Goal: Find specific page/section: Find specific page/section

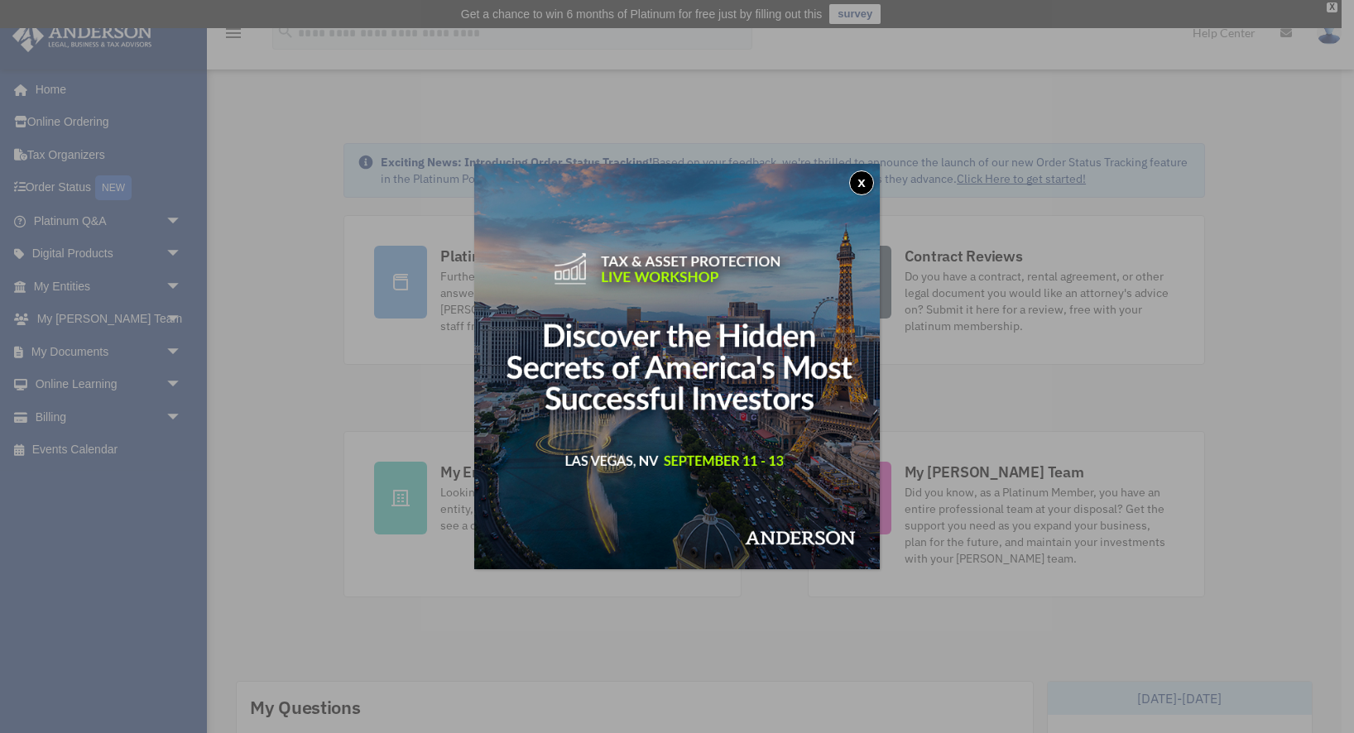
click at [96, 281] on div "x" at bounding box center [677, 366] width 1354 height 733
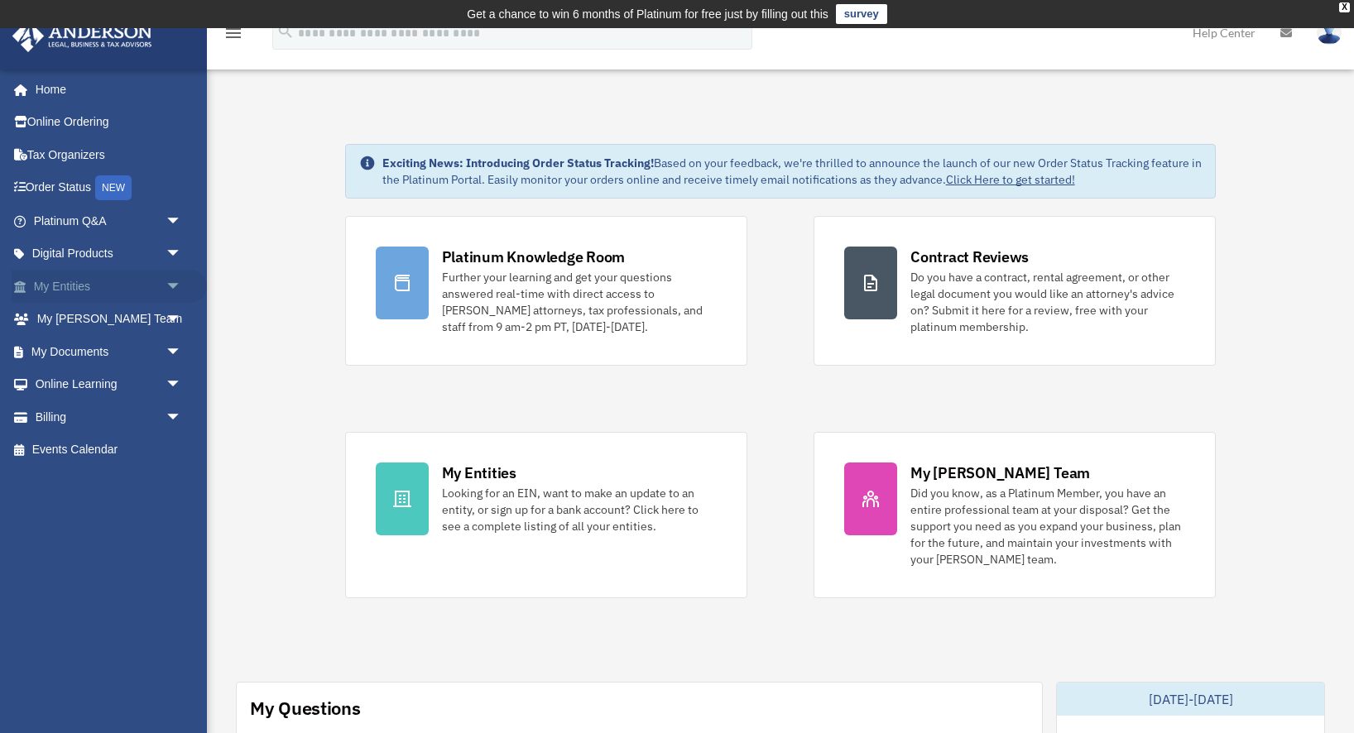
click at [174, 281] on span "arrow_drop_down" at bounding box center [182, 287] width 33 height 34
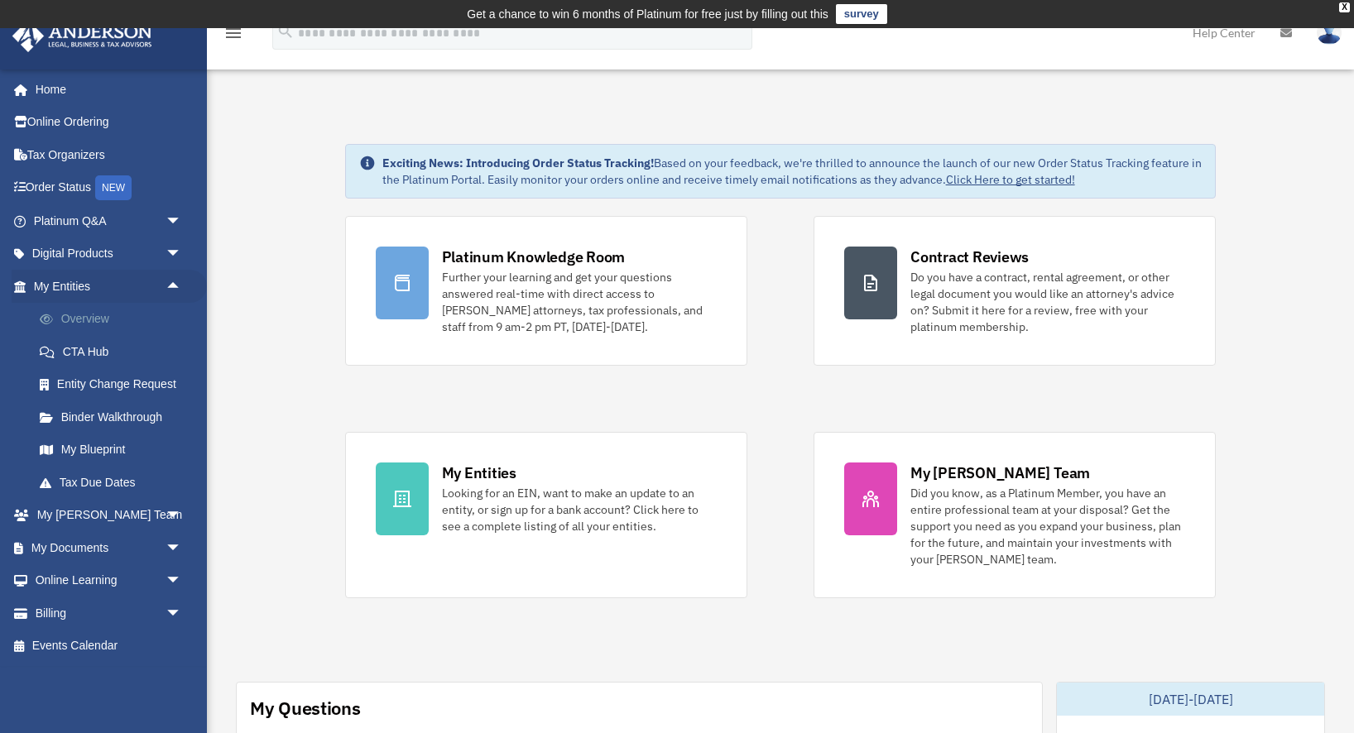
click at [102, 318] on link "Overview" at bounding box center [115, 319] width 184 height 33
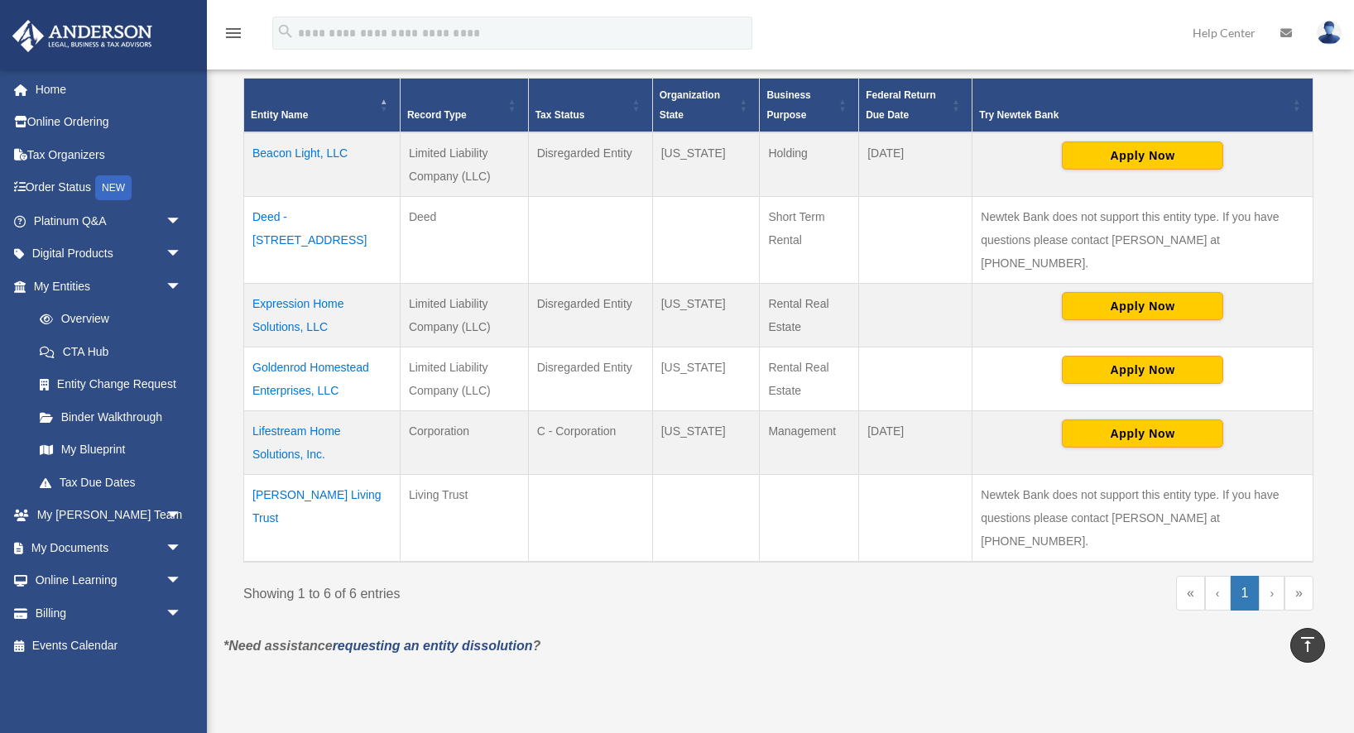
scroll to position [373, 0]
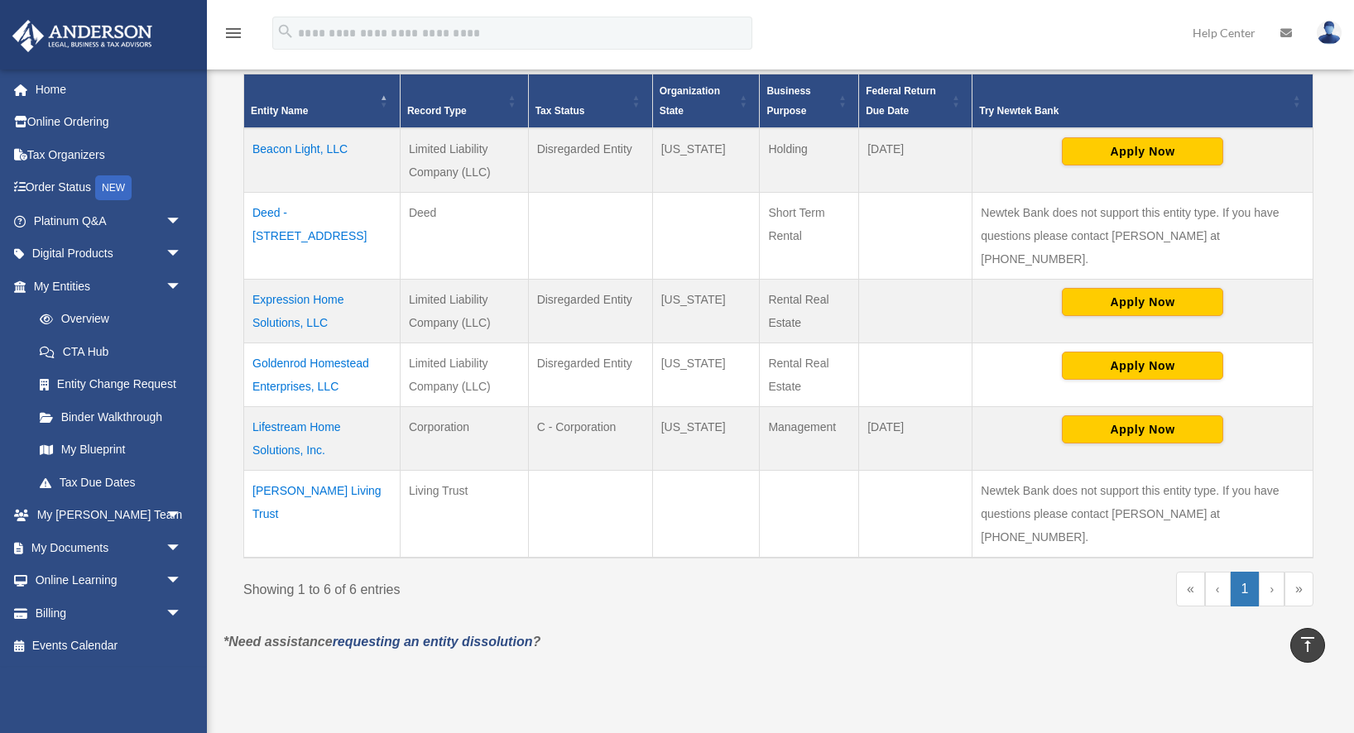
click at [312, 407] on td "Lifestream Home Solutions, Inc." at bounding box center [322, 439] width 156 height 64
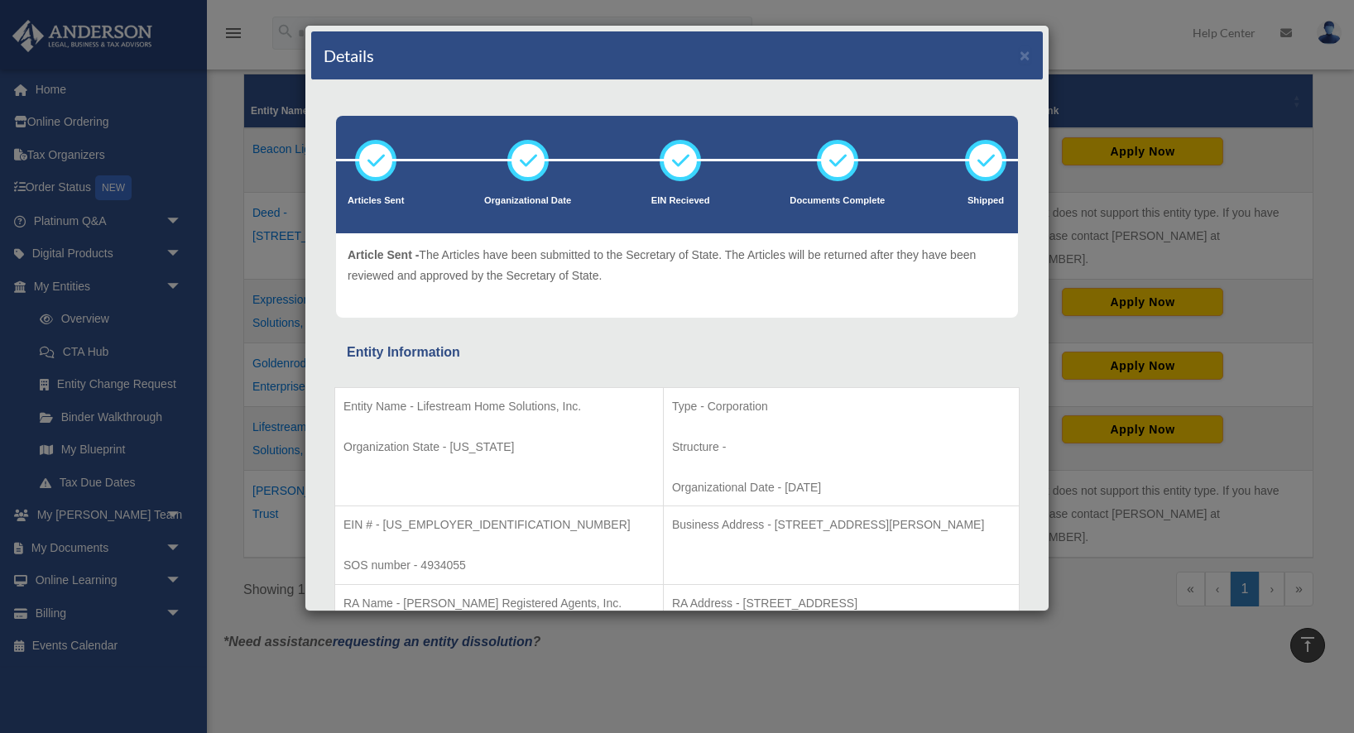
click at [1182, 7] on div "Details × Articles Sent Organizational Date" at bounding box center [677, 366] width 1354 height 733
